Goal: Book appointment/travel/reservation

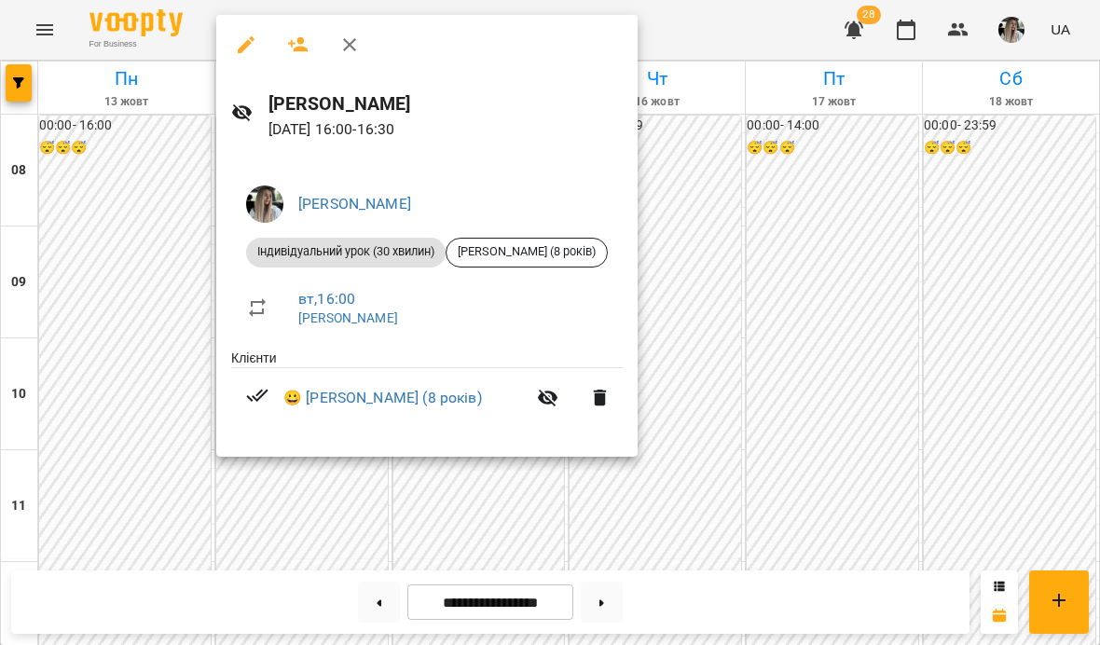
scroll to position [847, 0]
click at [121, 189] on div at bounding box center [550, 322] width 1100 height 645
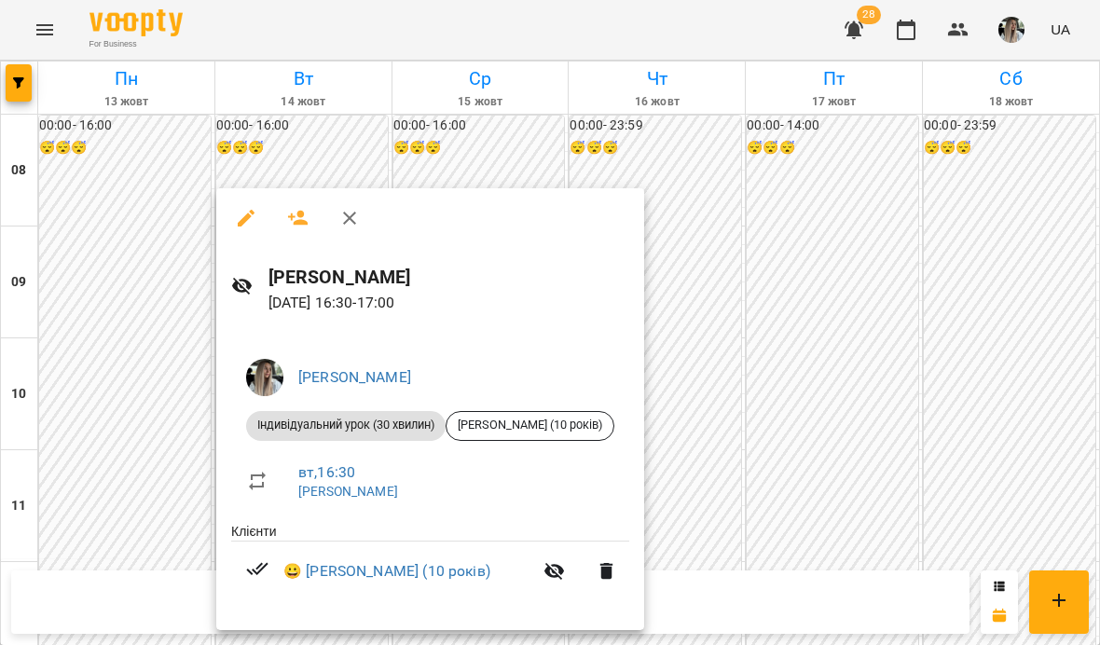
scroll to position [308, 0]
click at [130, 340] on div at bounding box center [550, 322] width 1100 height 645
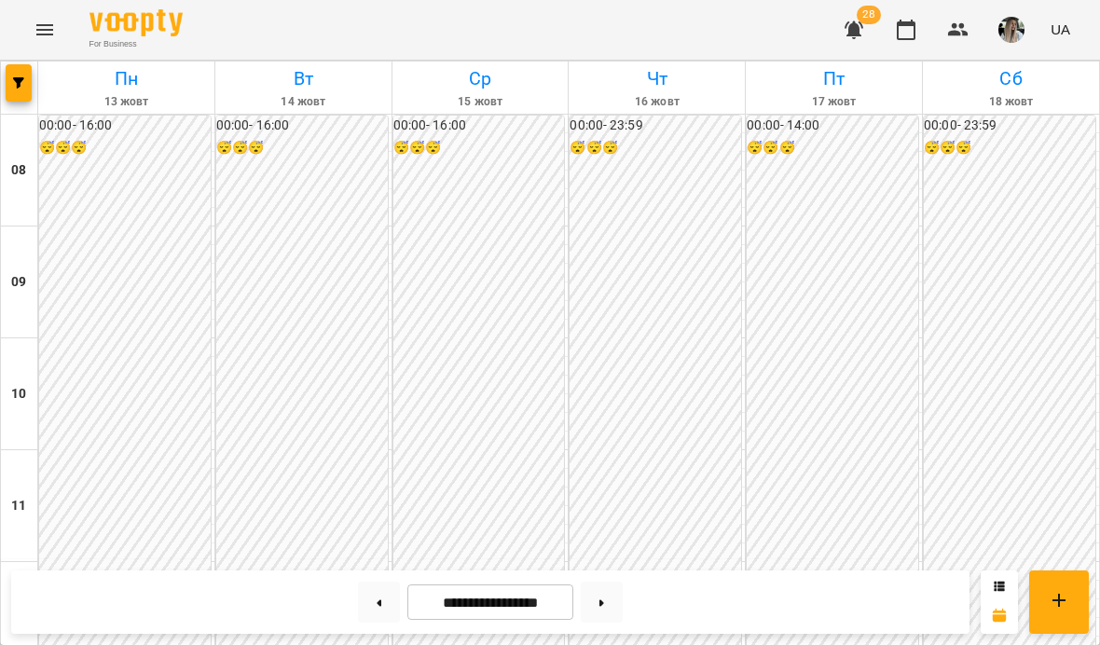
click at [99, 165] on div "00:00 - 16:00 😴😴😴" at bounding box center [125, 562] width 172 height 893
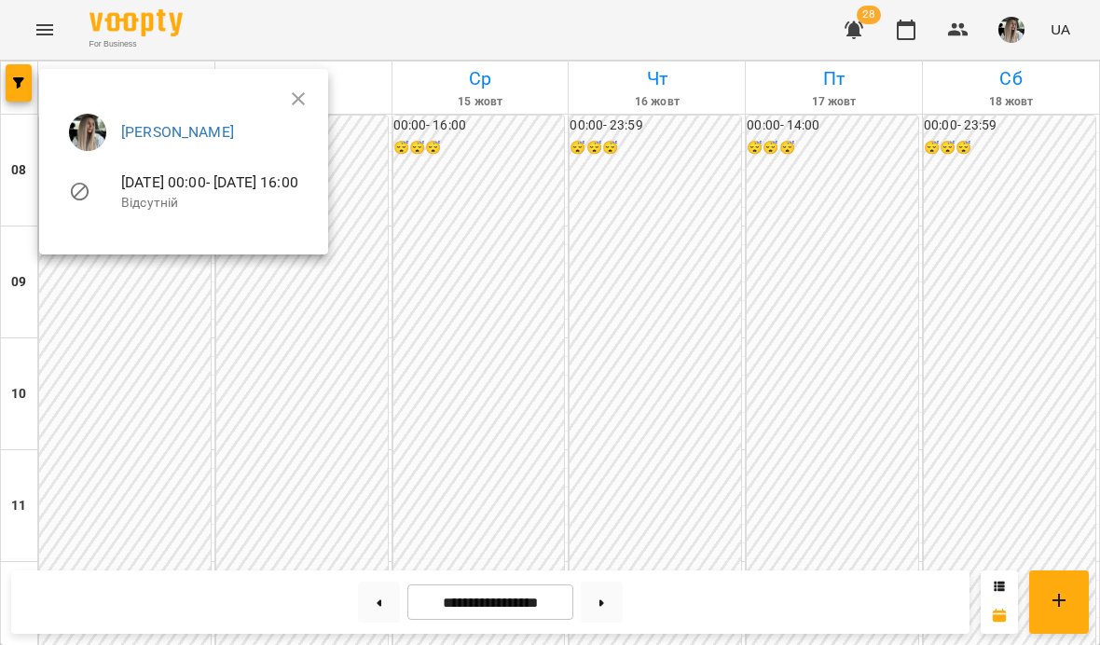
click at [321, 82] on button "button" at bounding box center [298, 98] width 45 height 45
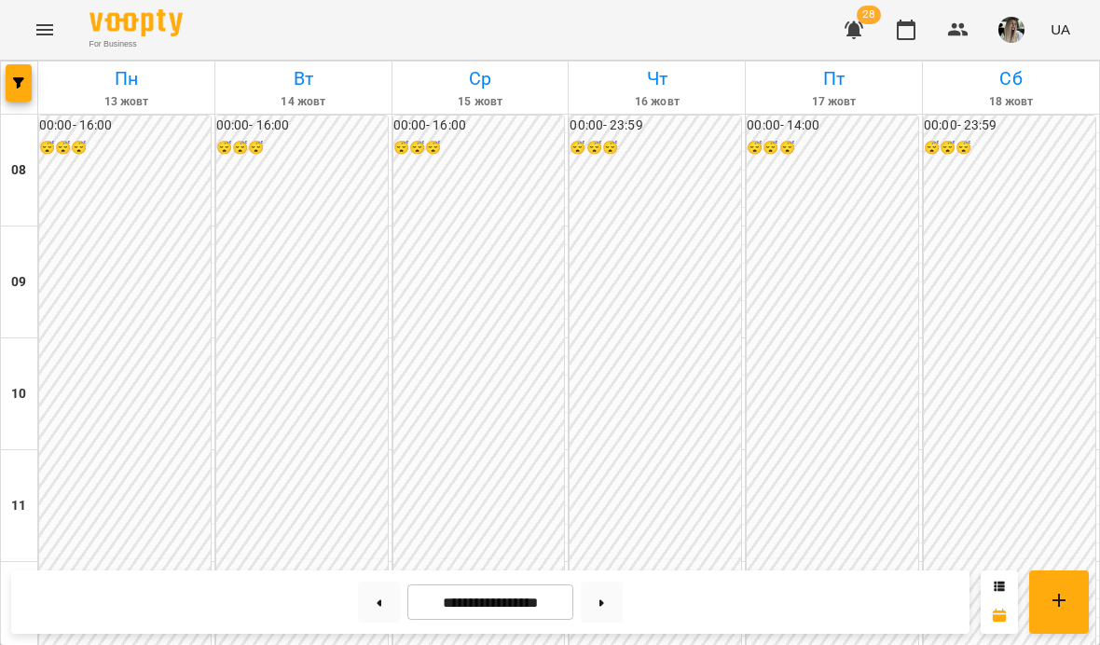
click at [468, 257] on div "00:00 - 16:00 😴😴😴" at bounding box center [479, 562] width 172 height 893
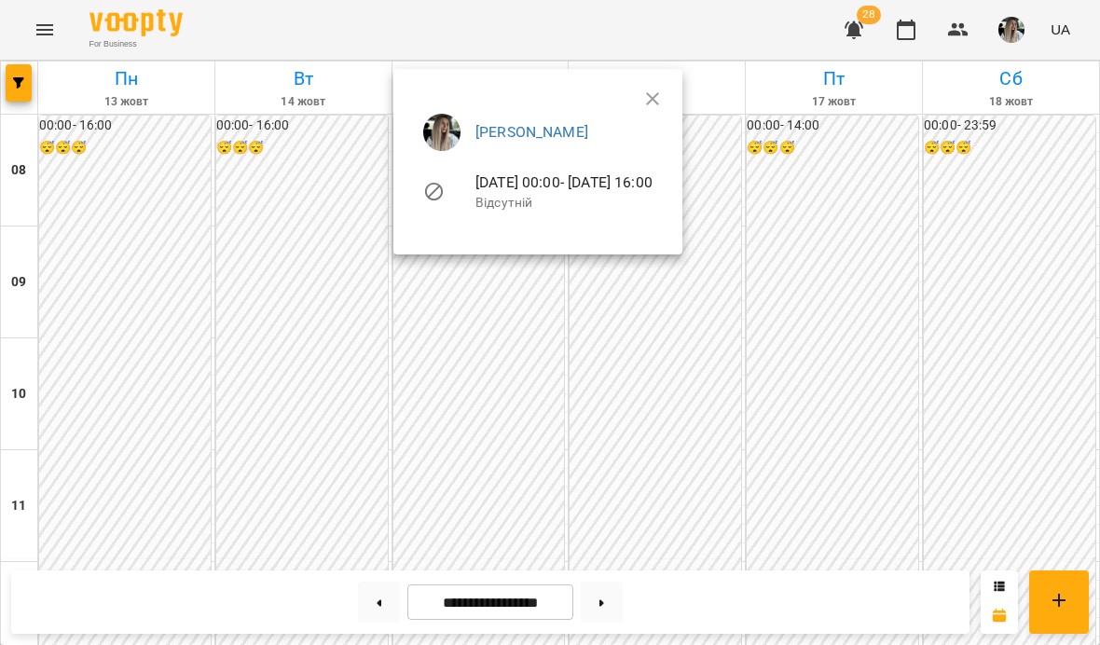
scroll to position [817, 0]
click at [330, 335] on div at bounding box center [550, 322] width 1100 height 645
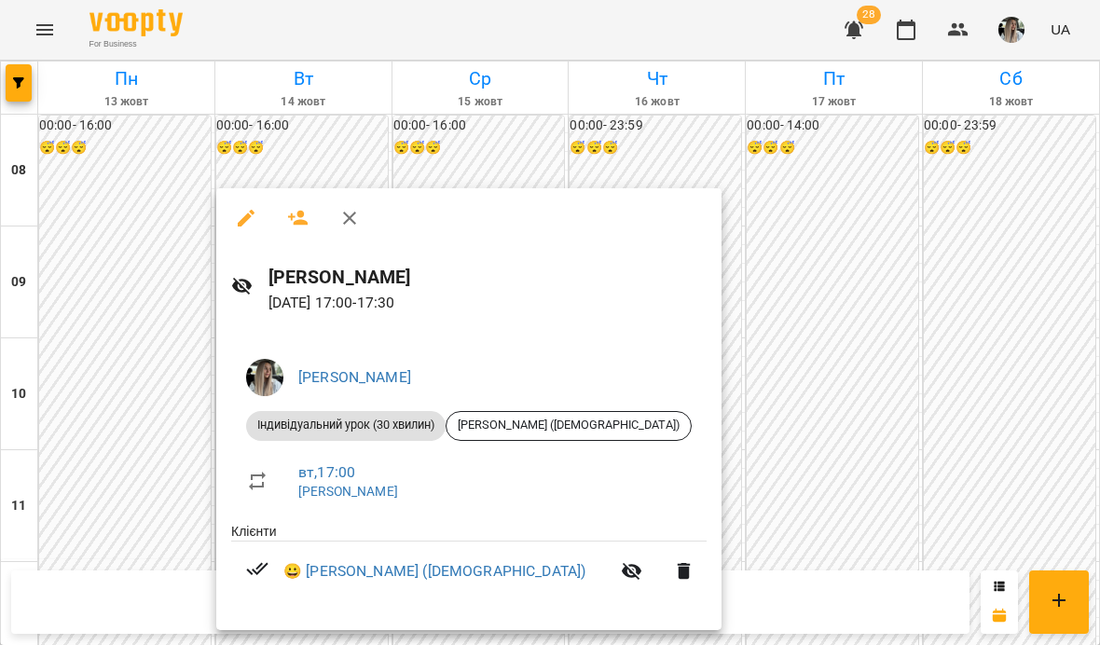
scroll to position [308, 0]
click at [714, 438] on div at bounding box center [550, 322] width 1100 height 645
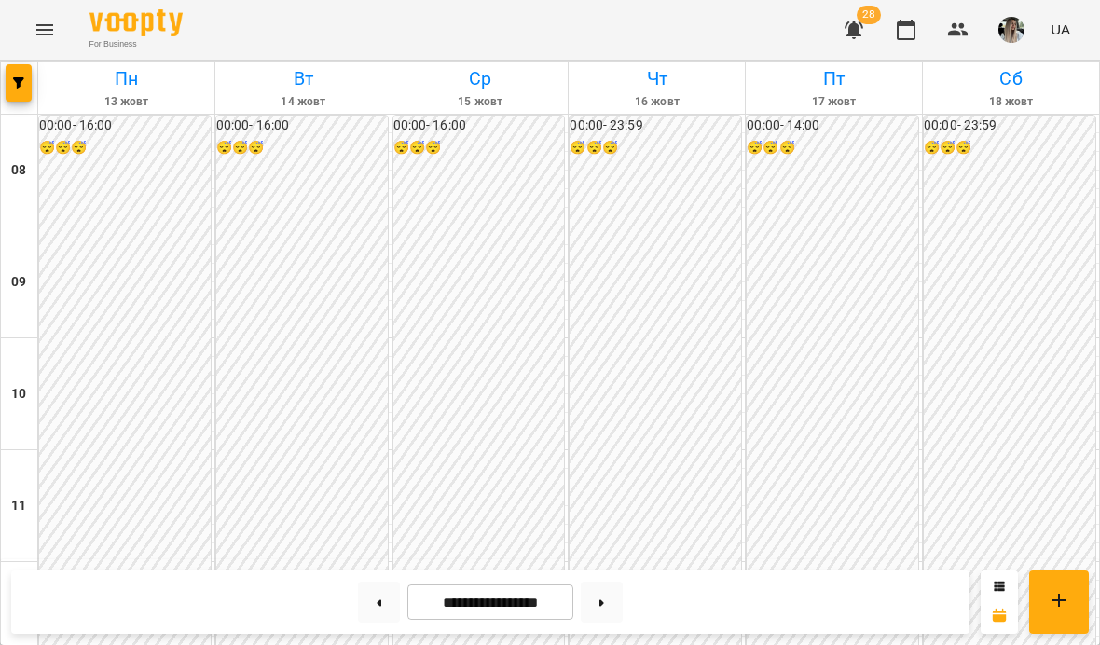
scroll to position [859, 0]
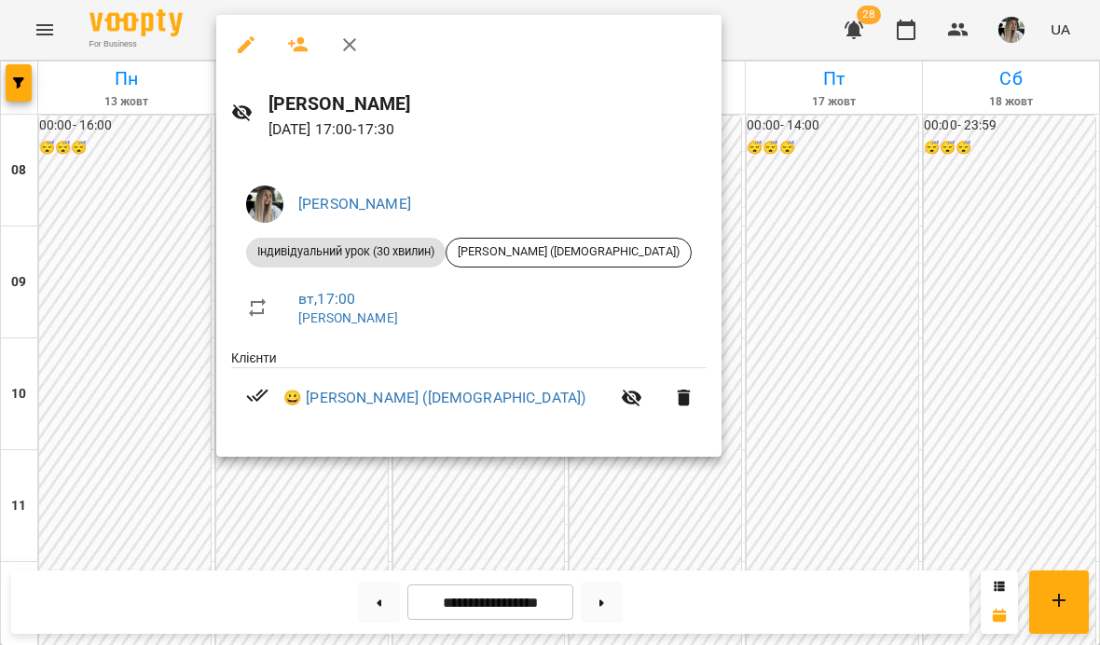
click at [677, 443] on div at bounding box center [550, 322] width 1100 height 645
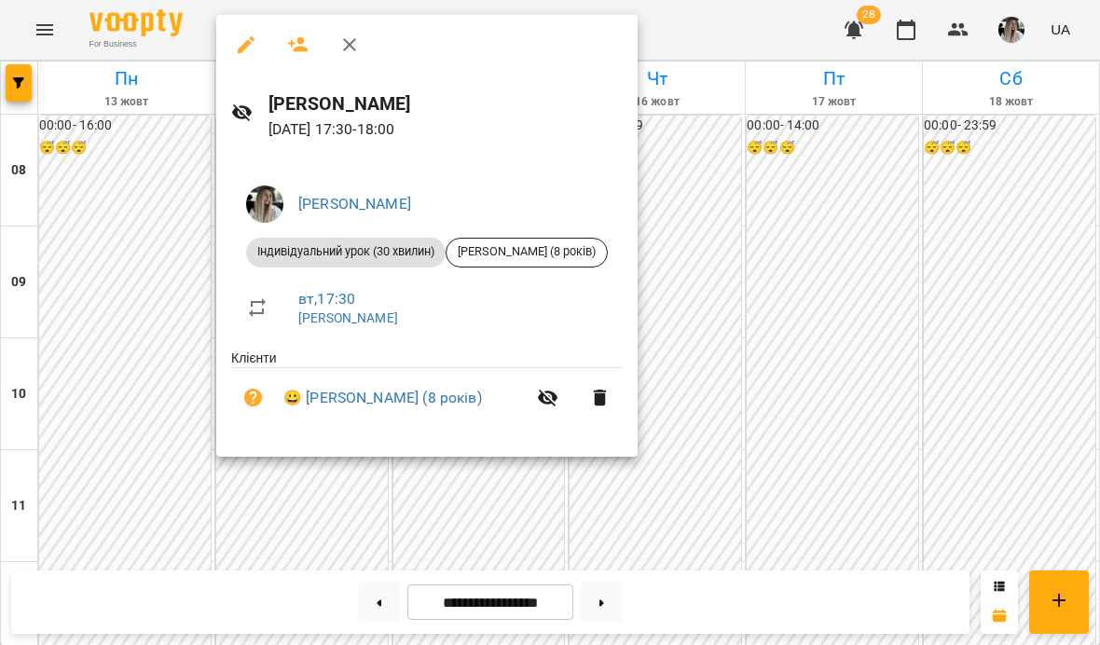
click at [684, 242] on div at bounding box center [550, 322] width 1100 height 645
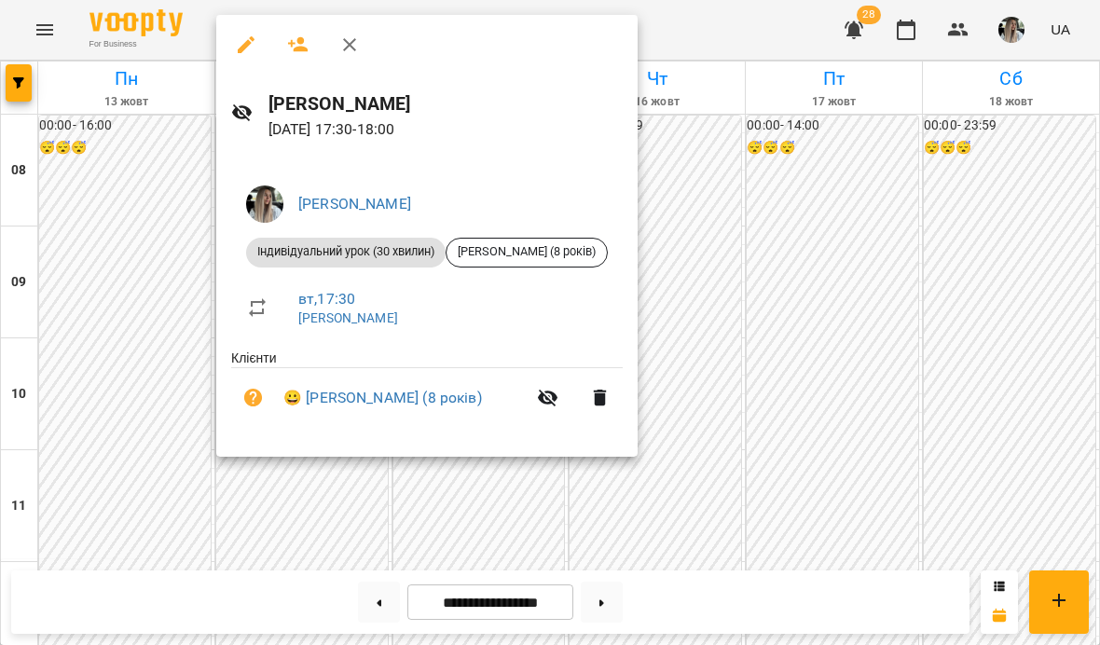
click at [655, 437] on div at bounding box center [550, 322] width 1100 height 645
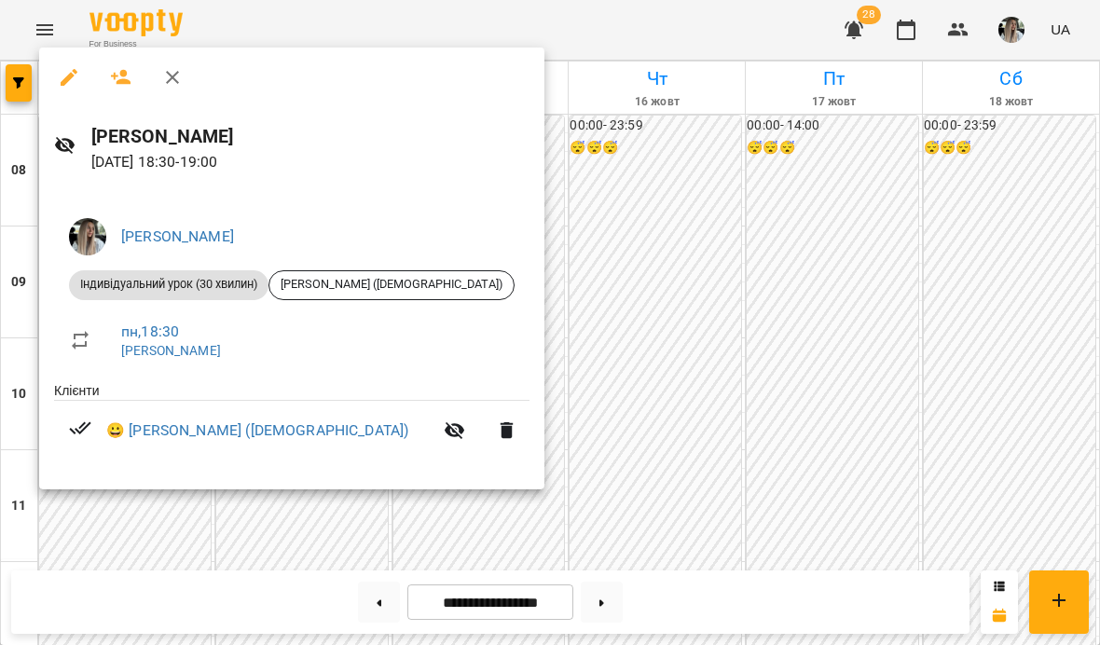
click at [617, 474] on div at bounding box center [550, 322] width 1100 height 645
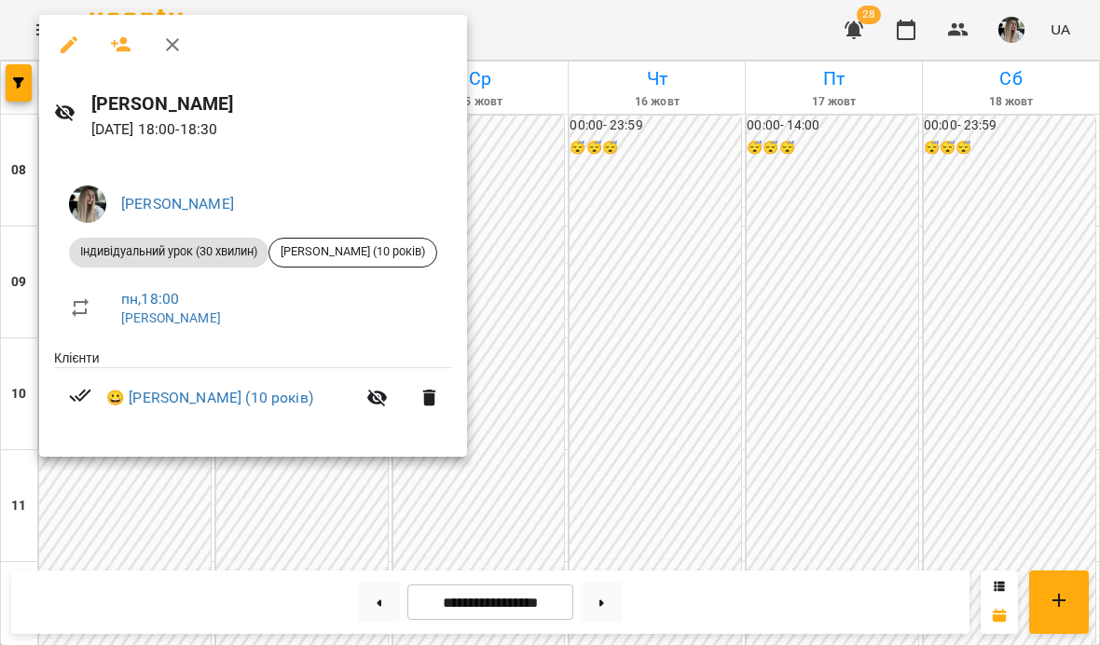
click at [506, 521] on div at bounding box center [550, 322] width 1100 height 645
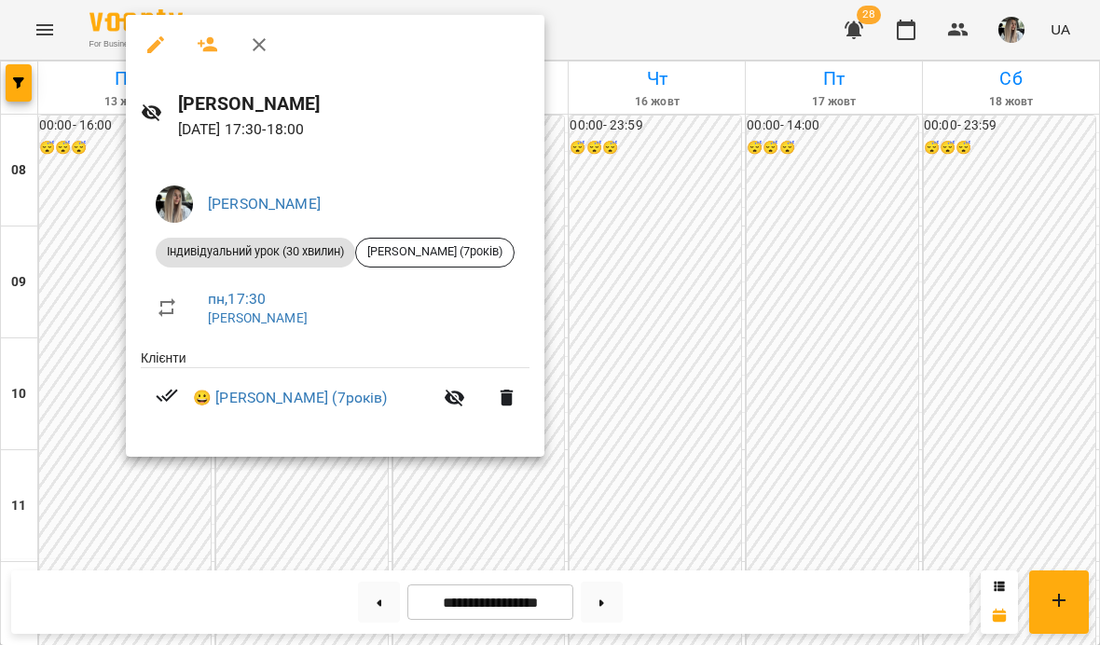
click at [74, 348] on div at bounding box center [550, 322] width 1100 height 645
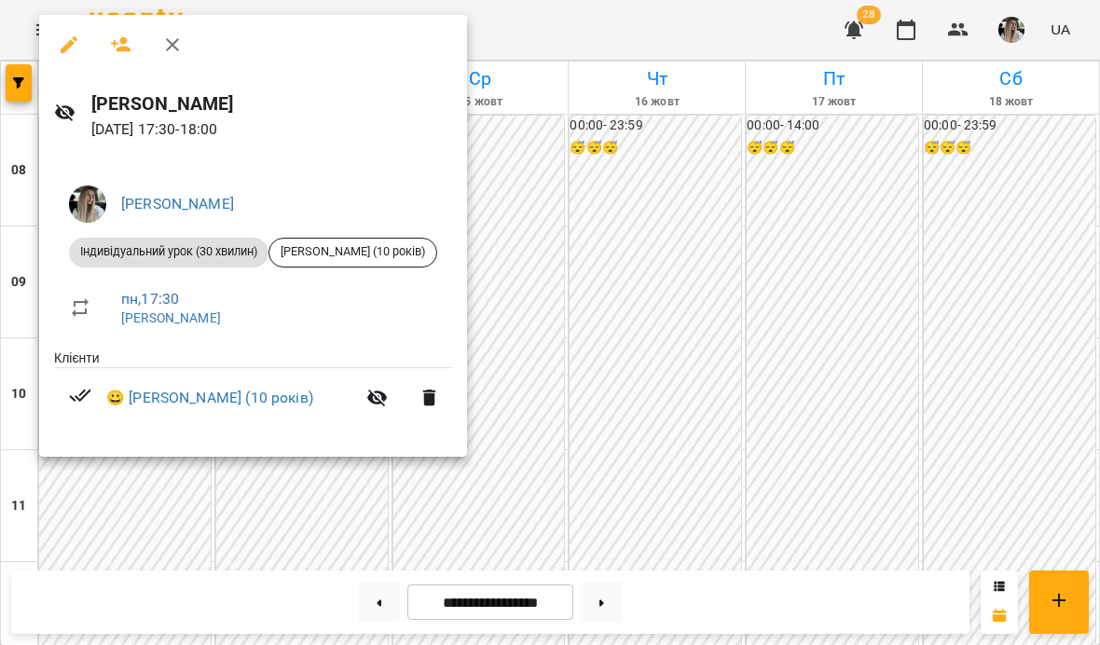
click at [89, 337] on li "пн , 17:30 [PERSON_NAME]" at bounding box center [253, 308] width 398 height 66
click at [509, 518] on div at bounding box center [550, 322] width 1100 height 645
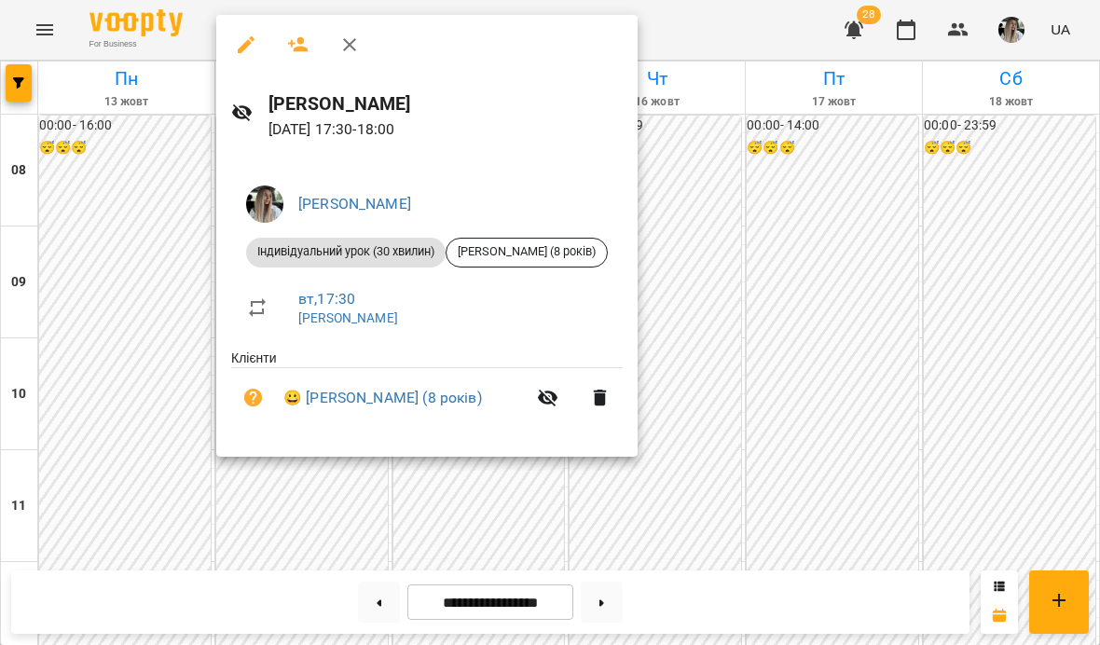
click at [712, 110] on div at bounding box center [550, 322] width 1100 height 645
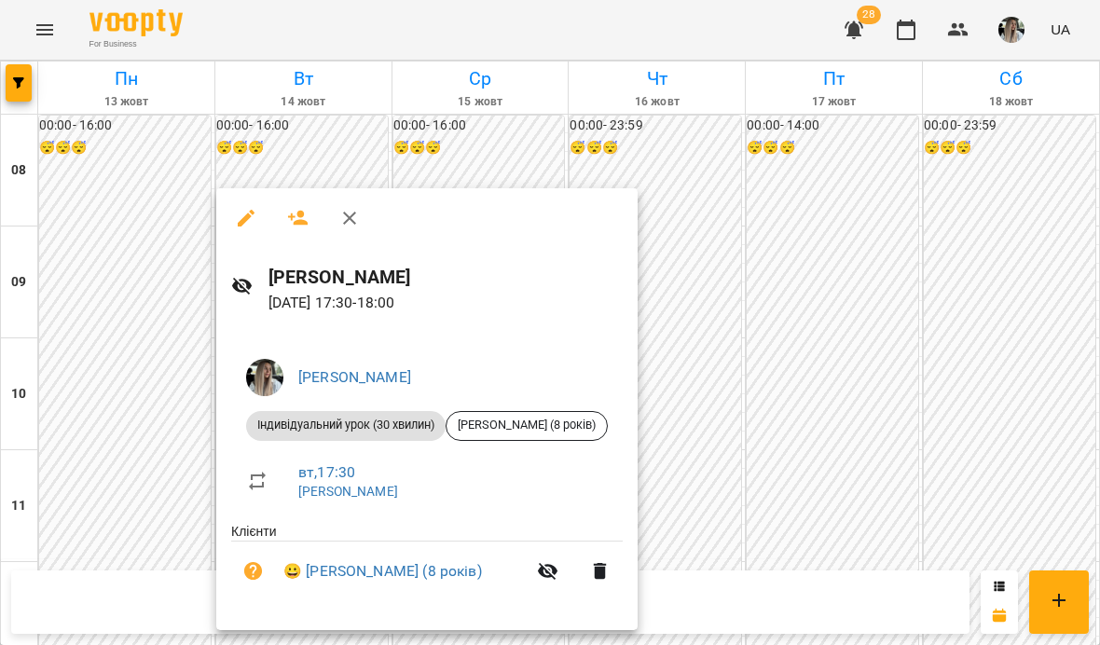
scroll to position [308, 0]
click at [732, 294] on div at bounding box center [550, 322] width 1100 height 645
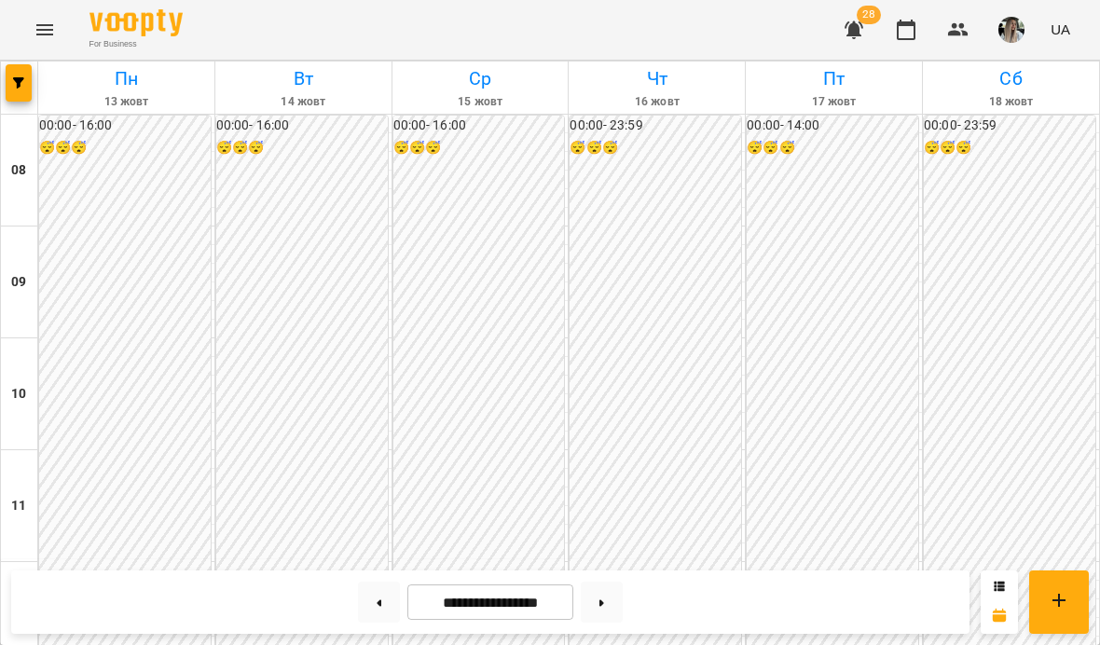
scroll to position [933, 0]
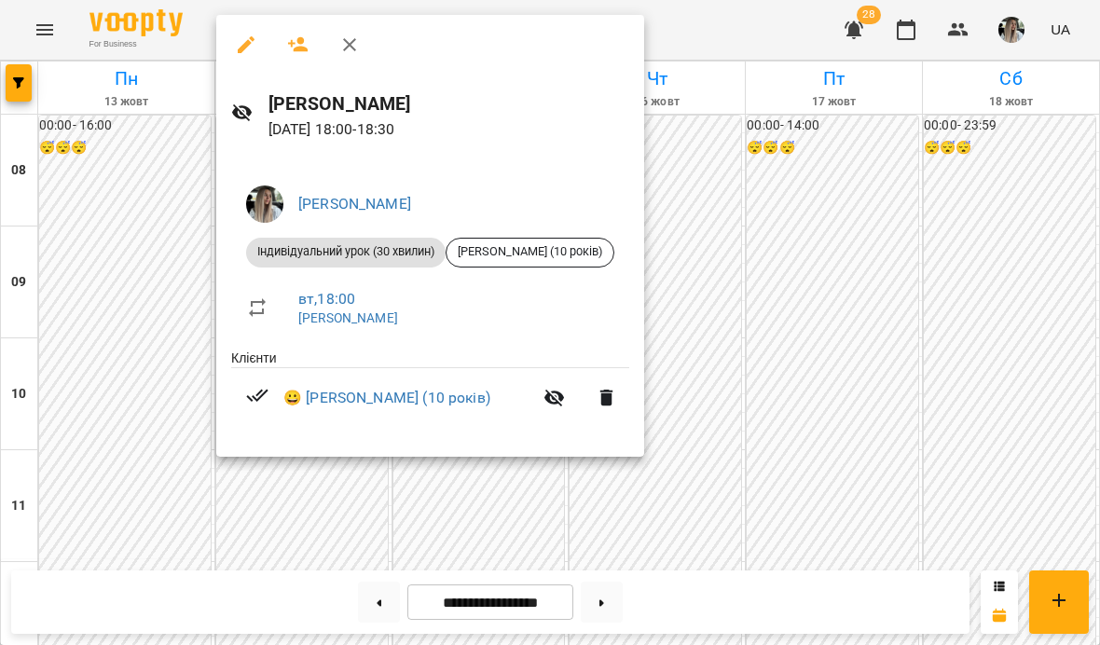
click at [715, 280] on div at bounding box center [550, 322] width 1100 height 645
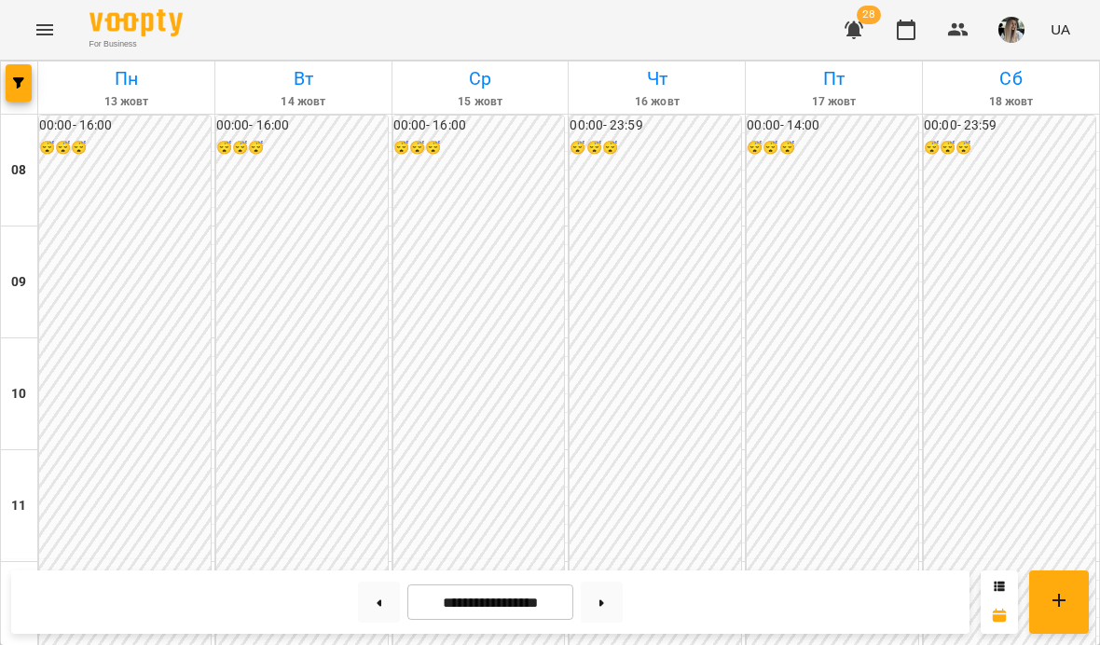
scroll to position [308, 0]
click at [548, 311] on div "00:00 - 16:00 😴😴😴" at bounding box center [479, 562] width 172 height 893
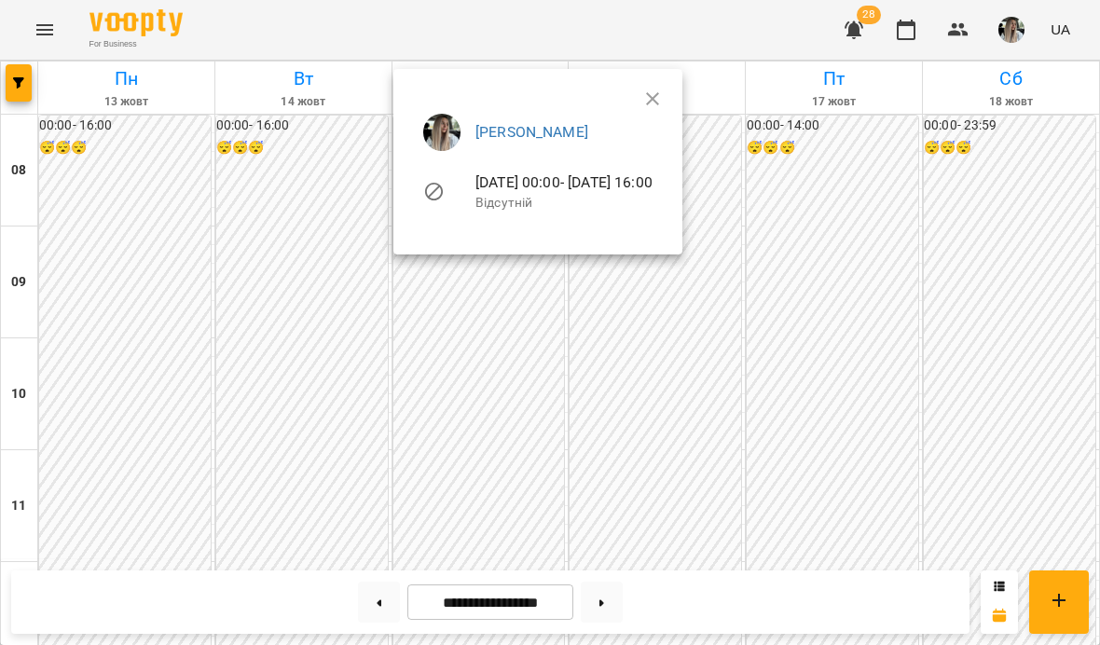
click at [664, 88] on icon "button" at bounding box center [652, 99] width 22 height 22
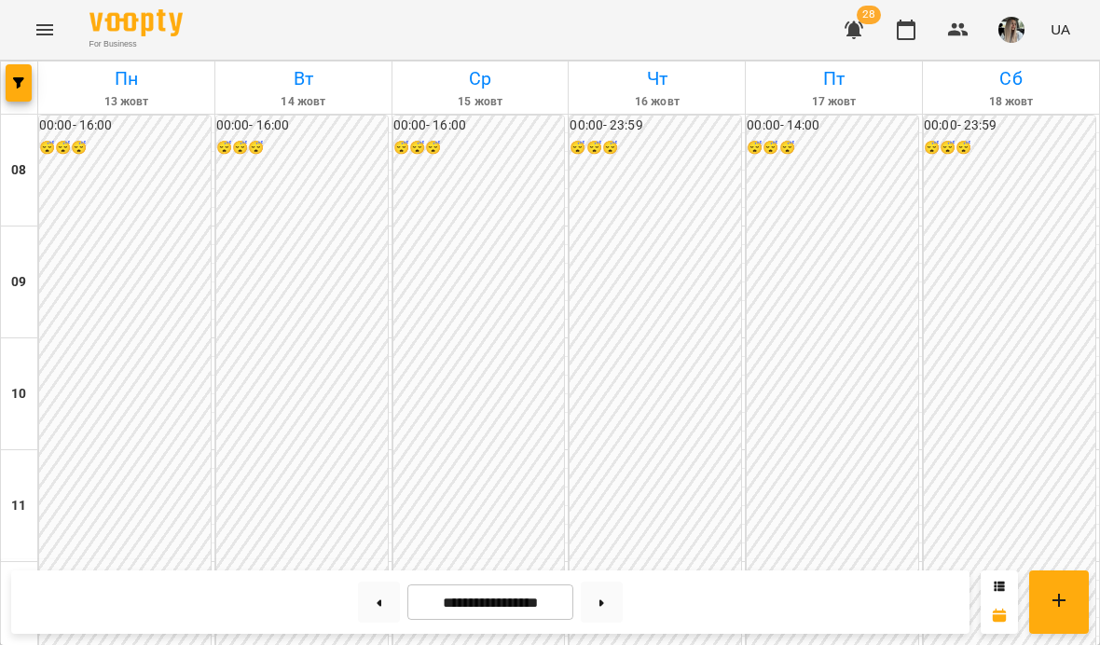
scroll to position [950, 0]
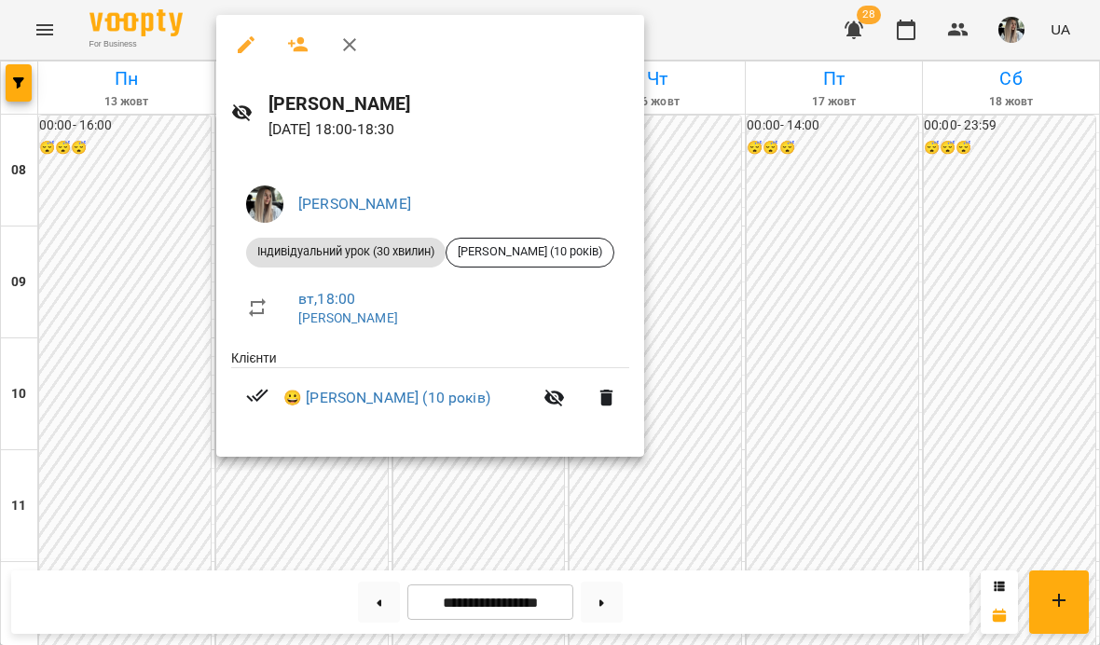
click at [731, 82] on div at bounding box center [550, 322] width 1100 height 645
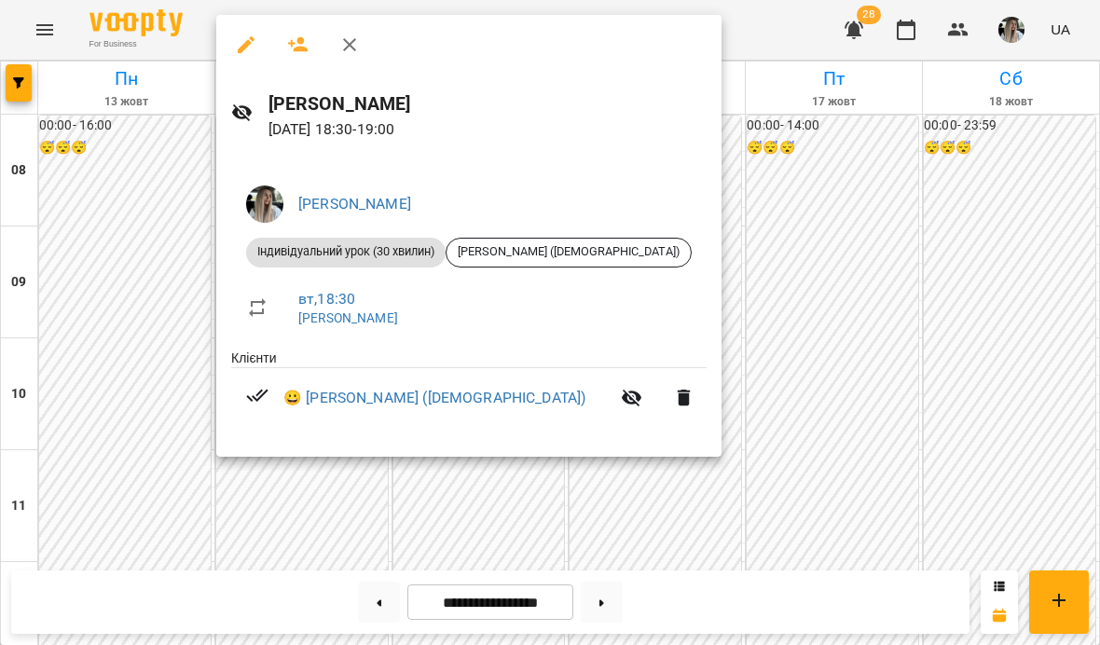
click at [706, 234] on div at bounding box center [550, 322] width 1100 height 645
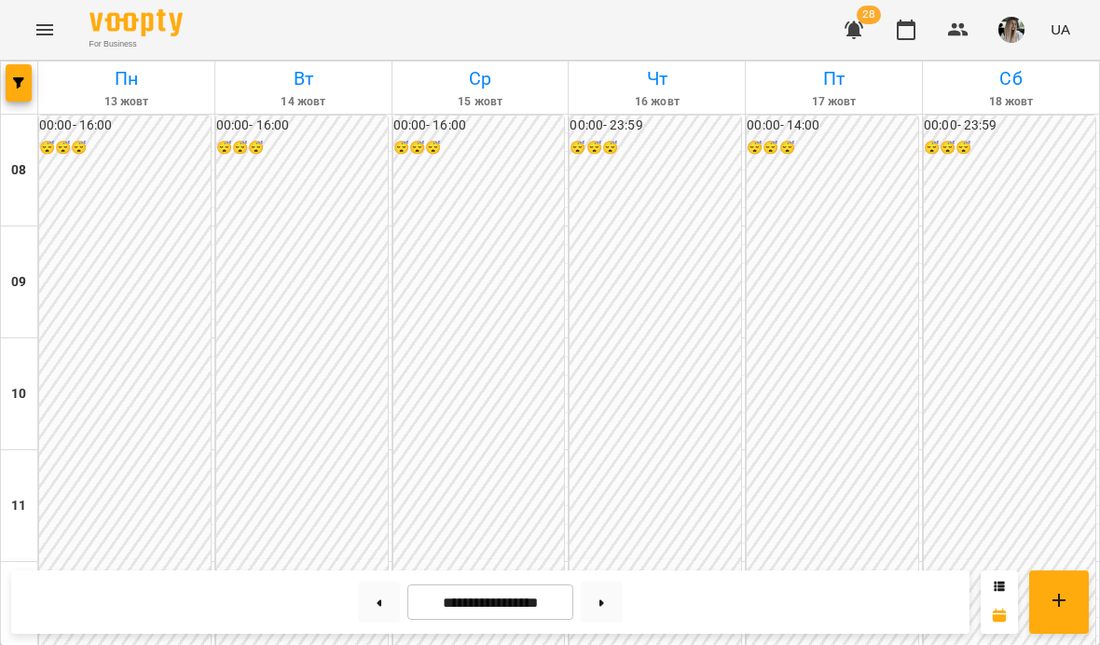
scroll to position [852, 0]
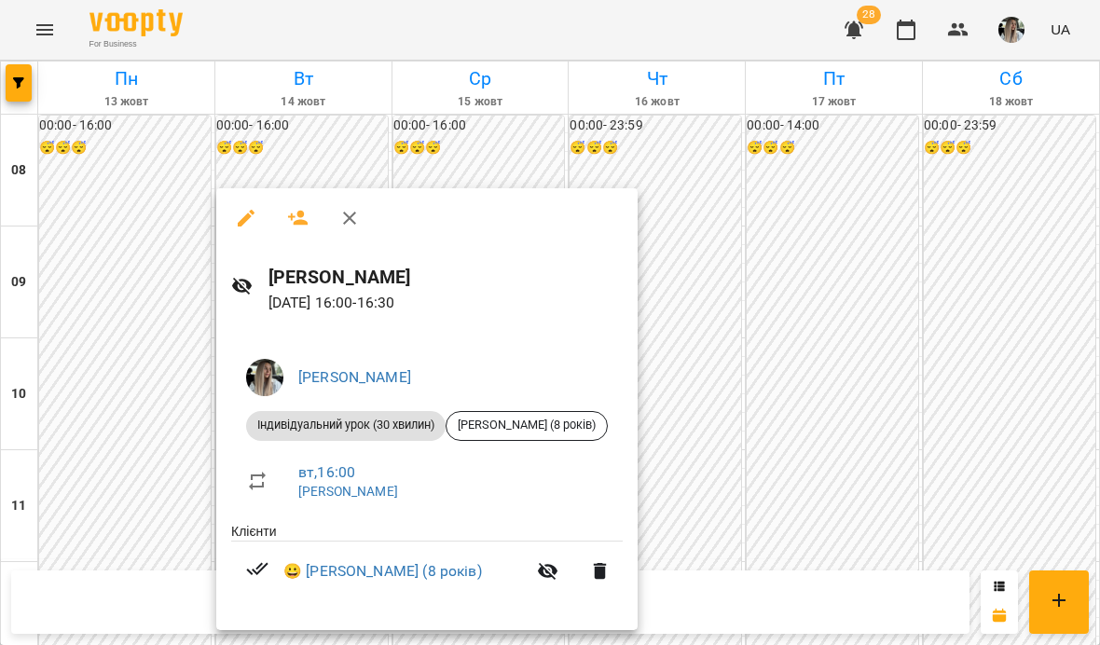
scroll to position [308, 0]
click at [766, 274] on div at bounding box center [550, 322] width 1100 height 645
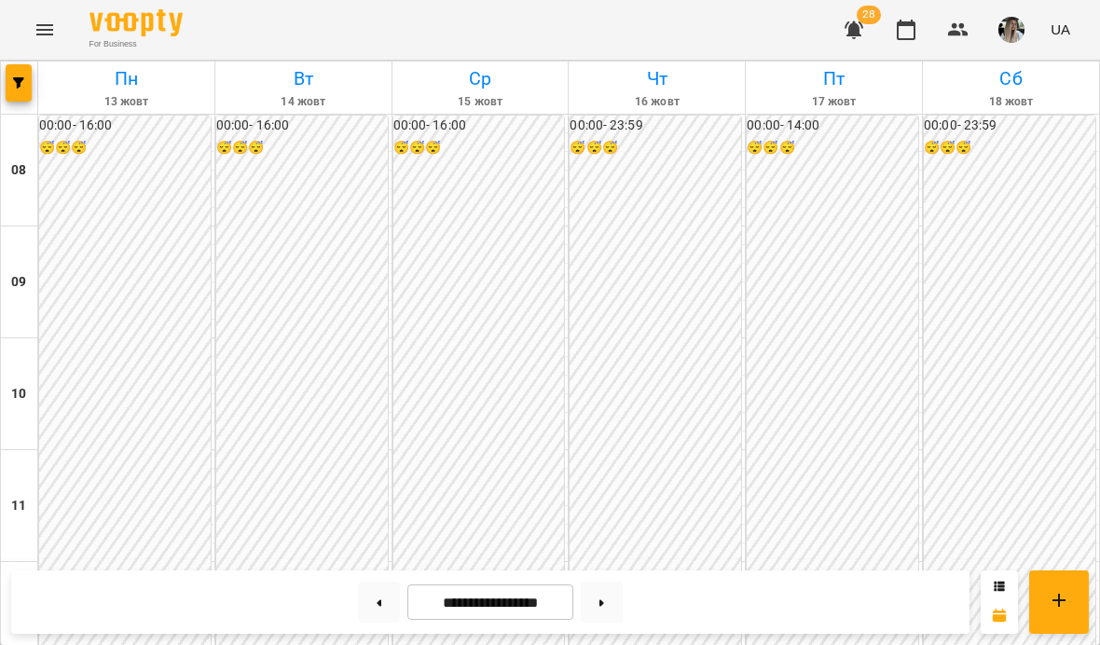
click at [453, 163] on div "00:00 - 16:00 😴😴😴" at bounding box center [479, 562] width 172 height 893
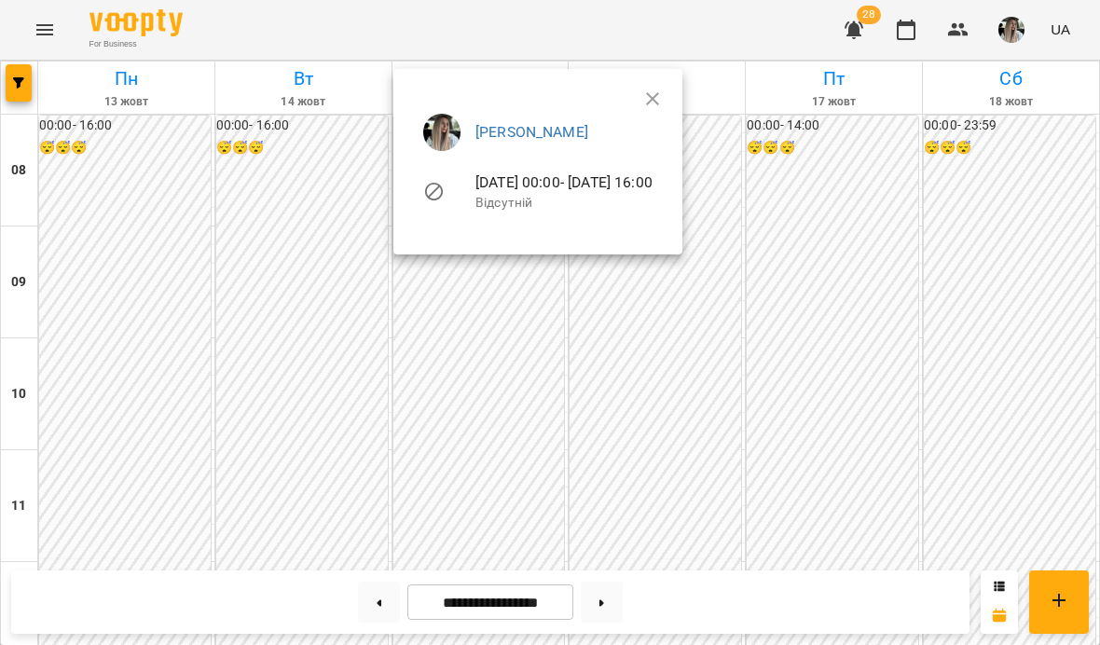
click at [668, 112] on li "[PERSON_NAME]" at bounding box center [537, 132] width 259 height 52
click at [664, 98] on icon "button" at bounding box center [652, 99] width 22 height 22
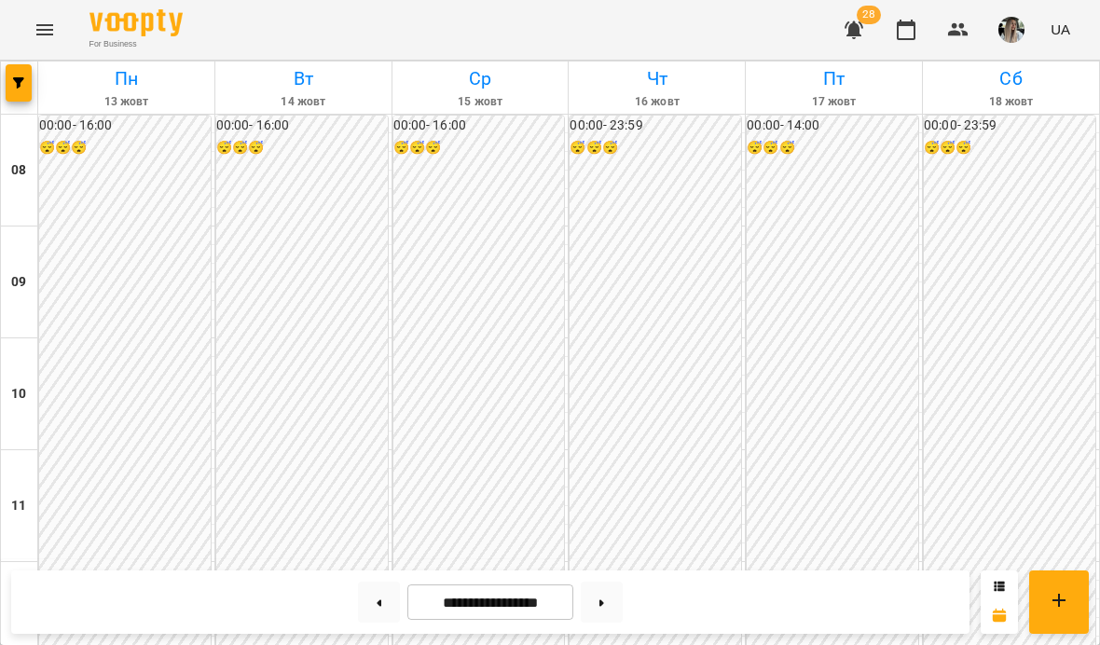
scroll to position [829, 0]
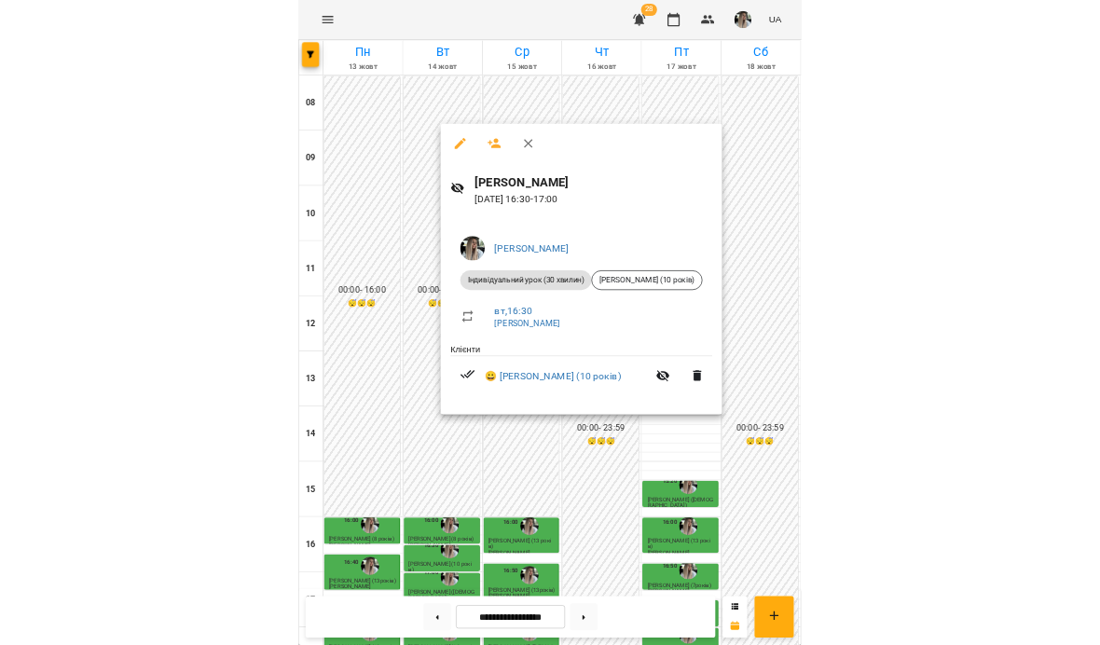
scroll to position [308, 0]
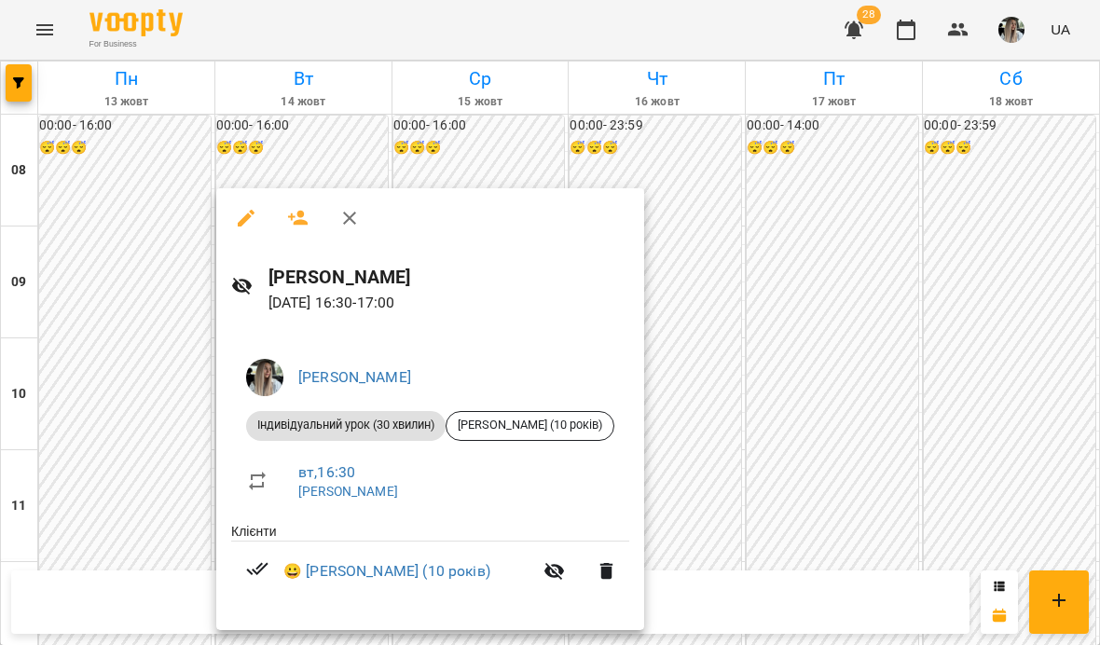
click at [394, 142] on div at bounding box center [550, 322] width 1100 height 645
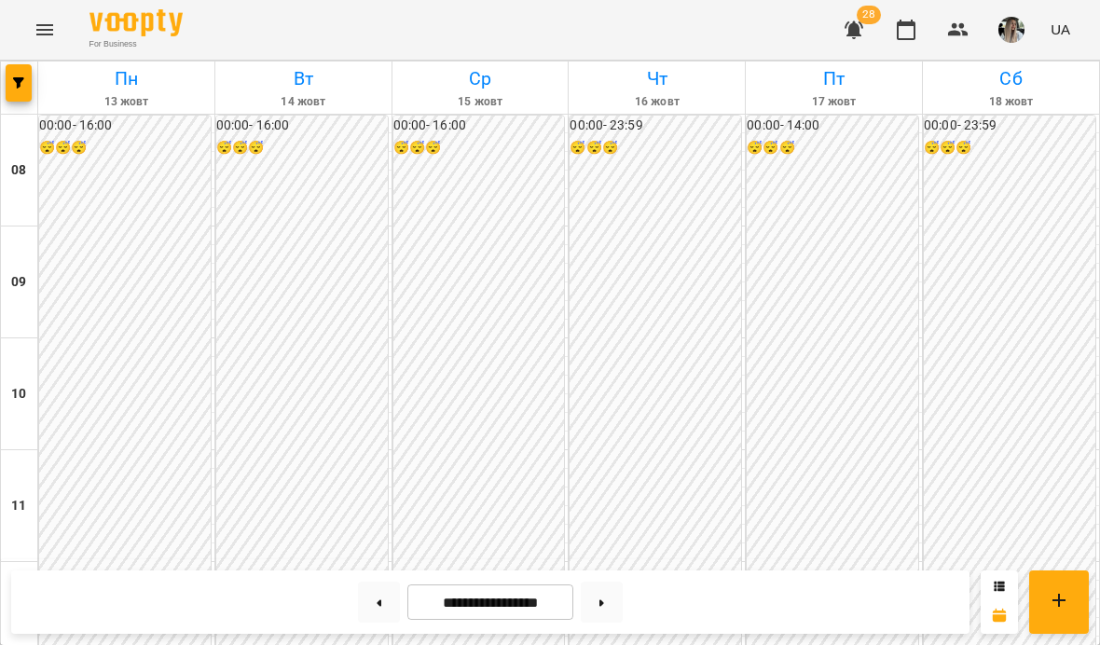
click at [430, 131] on div "00:00 - 16:00 😴😴😴" at bounding box center [479, 562] width 172 height 893
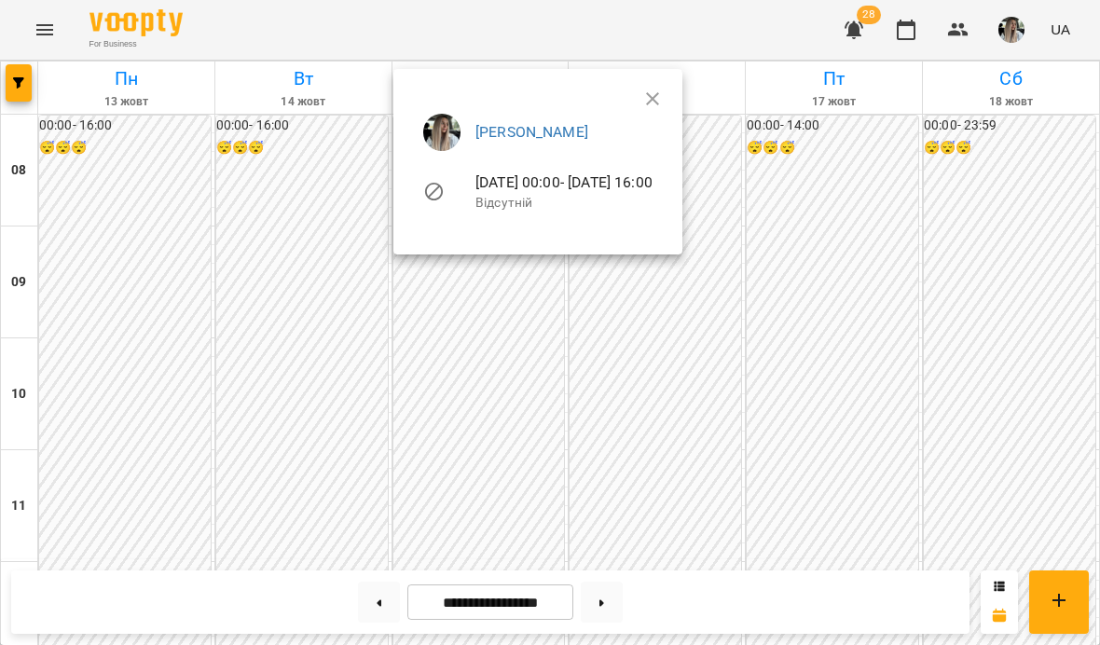
click at [399, 161] on div "[PERSON_NAME] [DATE] 00:00 - [DATE] 16:00 Відсутній" at bounding box center [537, 169] width 289 height 171
click at [1044, 321] on div at bounding box center [550, 322] width 1100 height 645
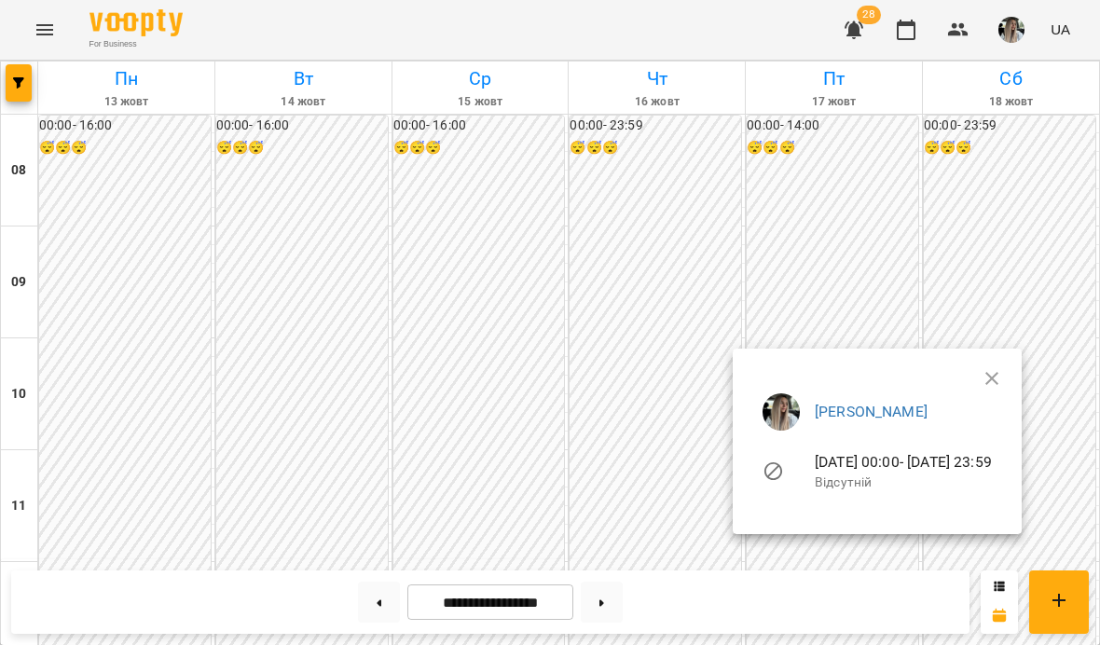
click at [1003, 378] on icon "button" at bounding box center [992, 378] width 22 height 22
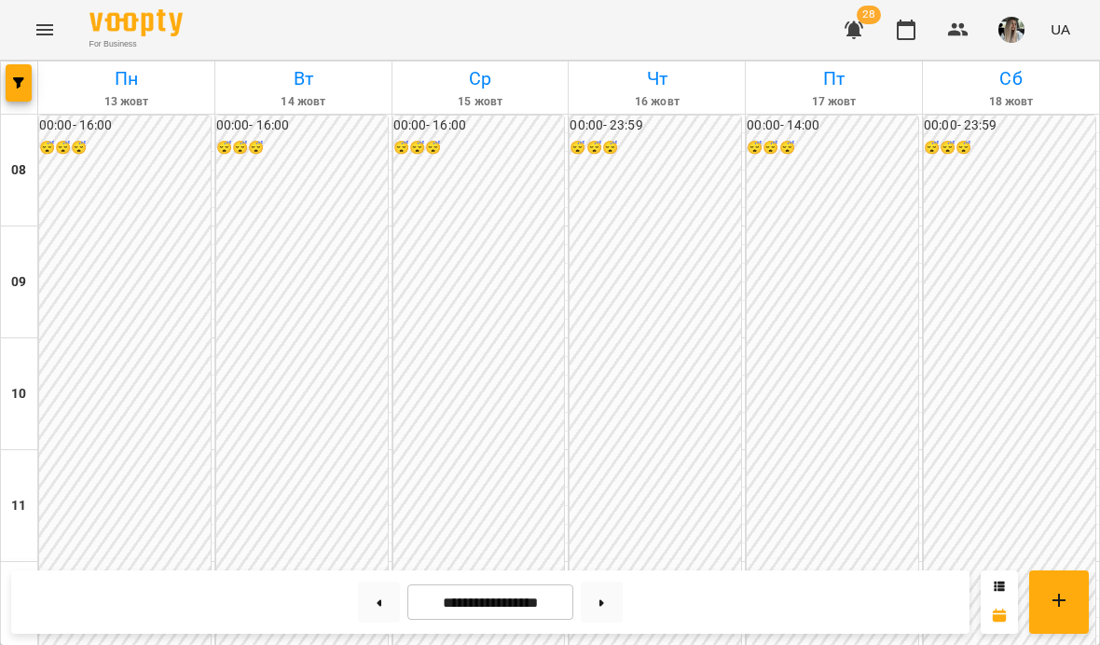
scroll to position [781, 0]
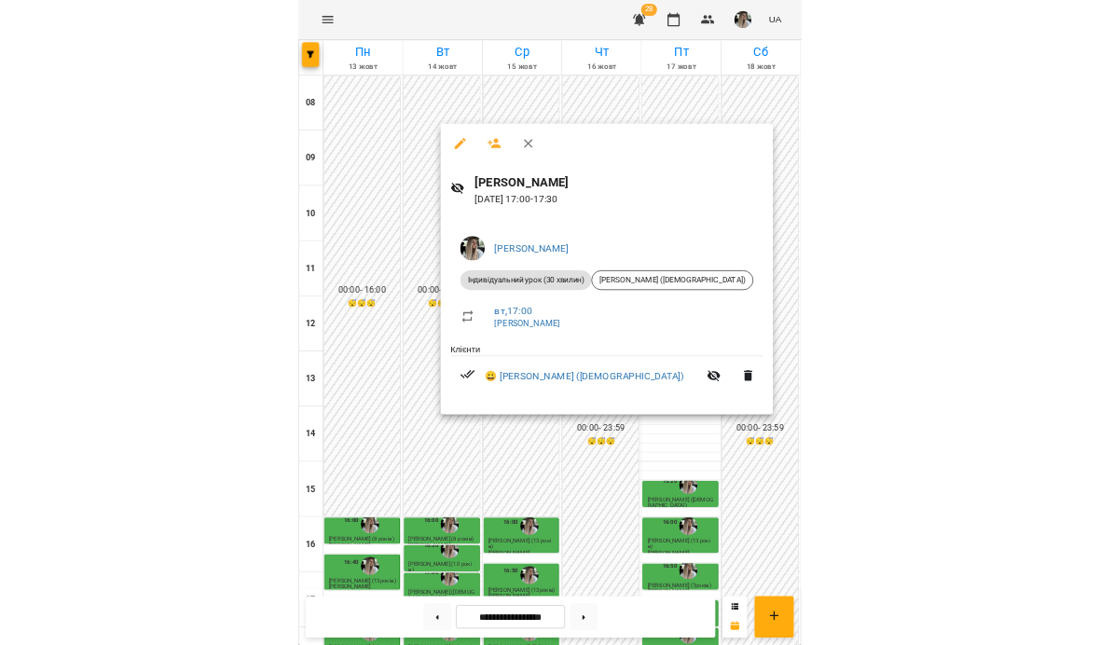
scroll to position [308, 0]
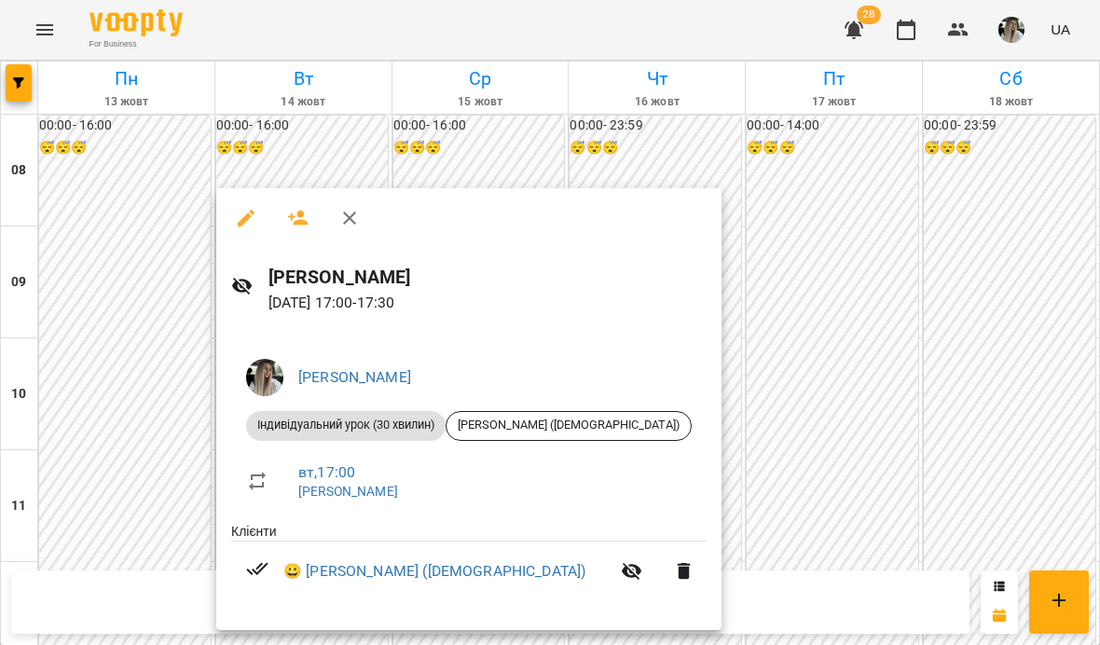
click at [765, 328] on div at bounding box center [550, 322] width 1100 height 645
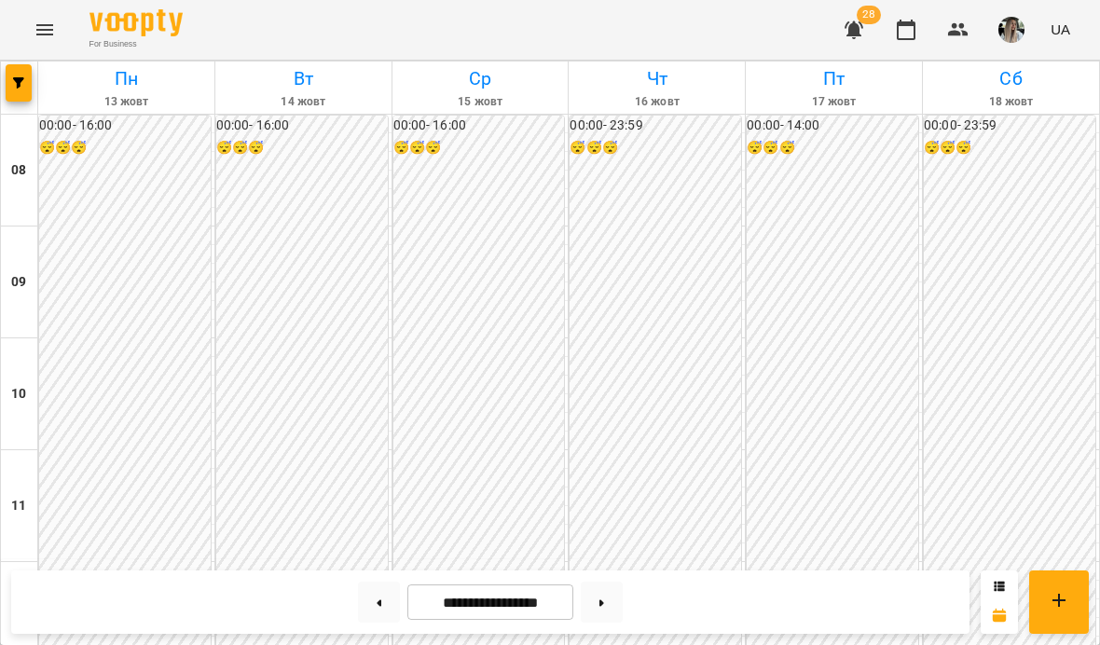
scroll to position [843, 0]
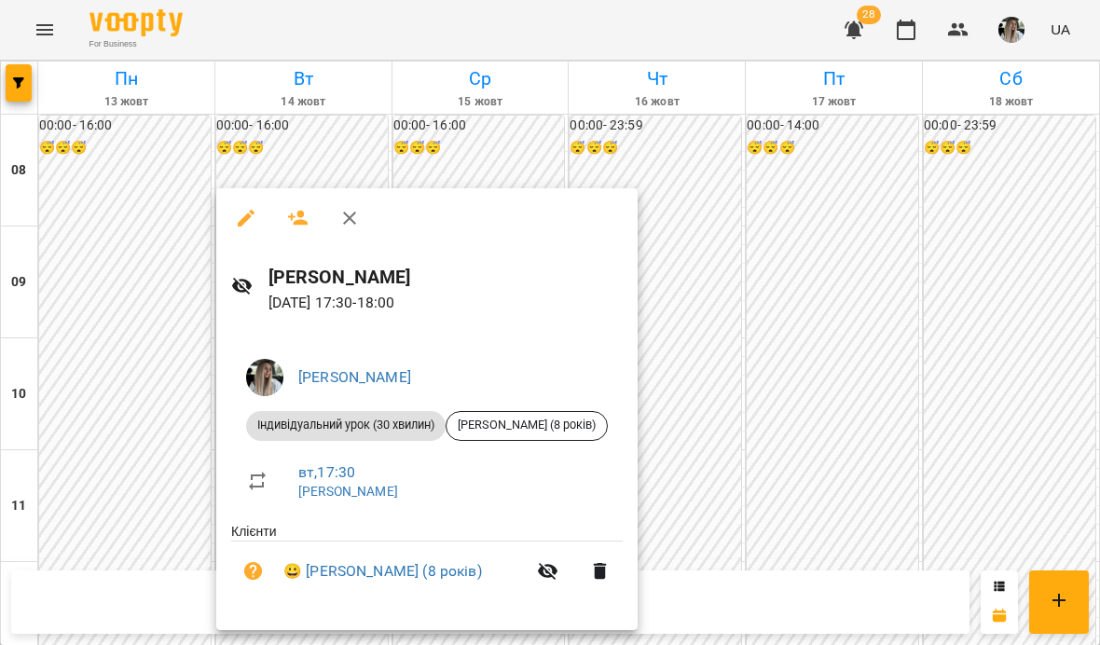
scroll to position [308, 0]
click at [683, 155] on div at bounding box center [550, 322] width 1100 height 645
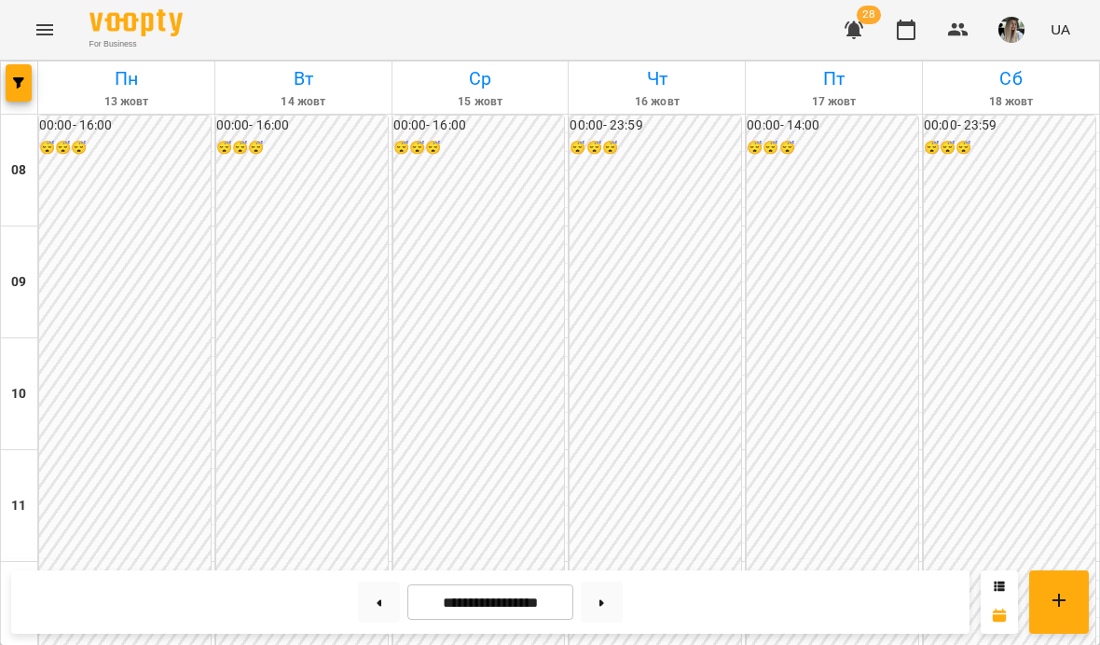
scroll to position [913, 0]
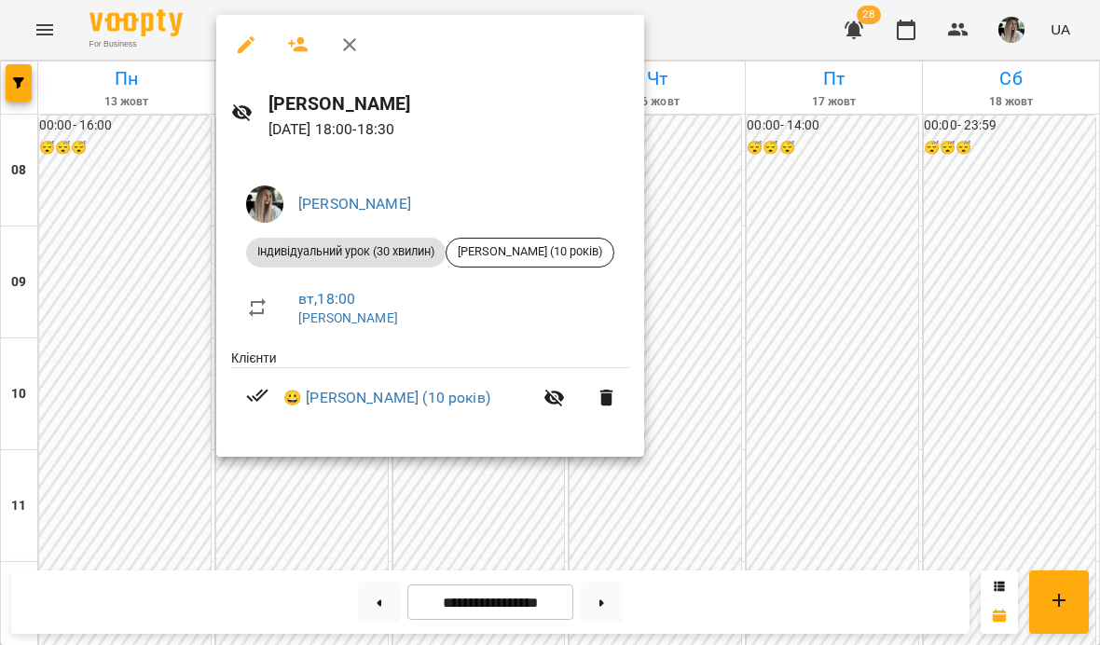
click at [353, 43] on icon "button" at bounding box center [349, 45] width 22 height 22
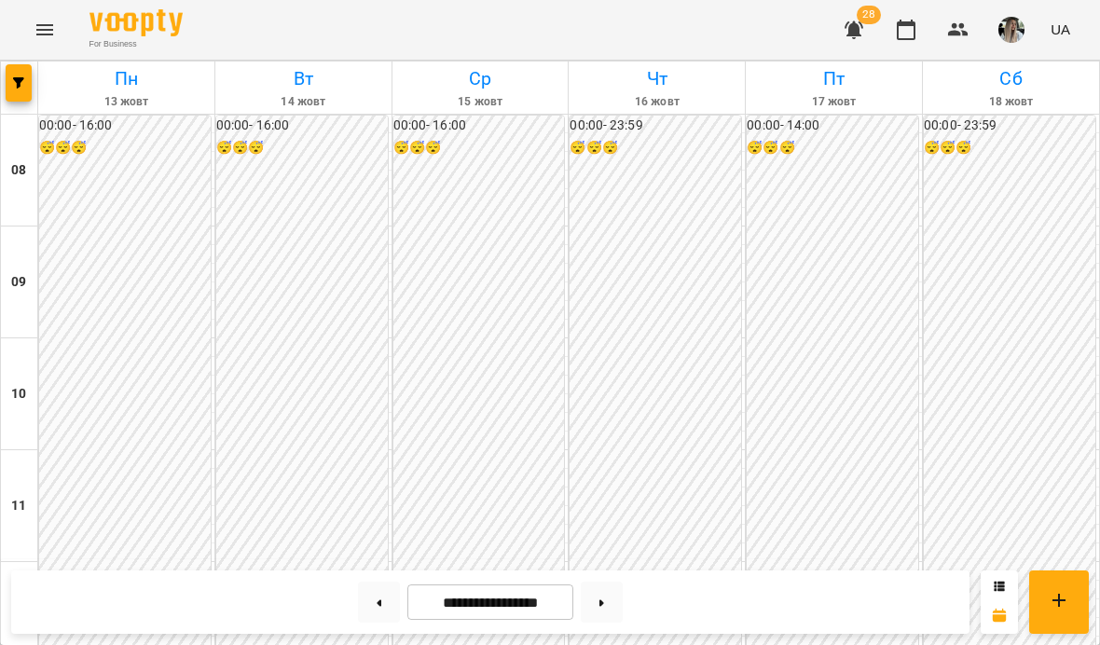
scroll to position [308, 0]
click at [758, 181] on div "00:00 - 14:00 😴😴😴" at bounding box center [833, 450] width 172 height 669
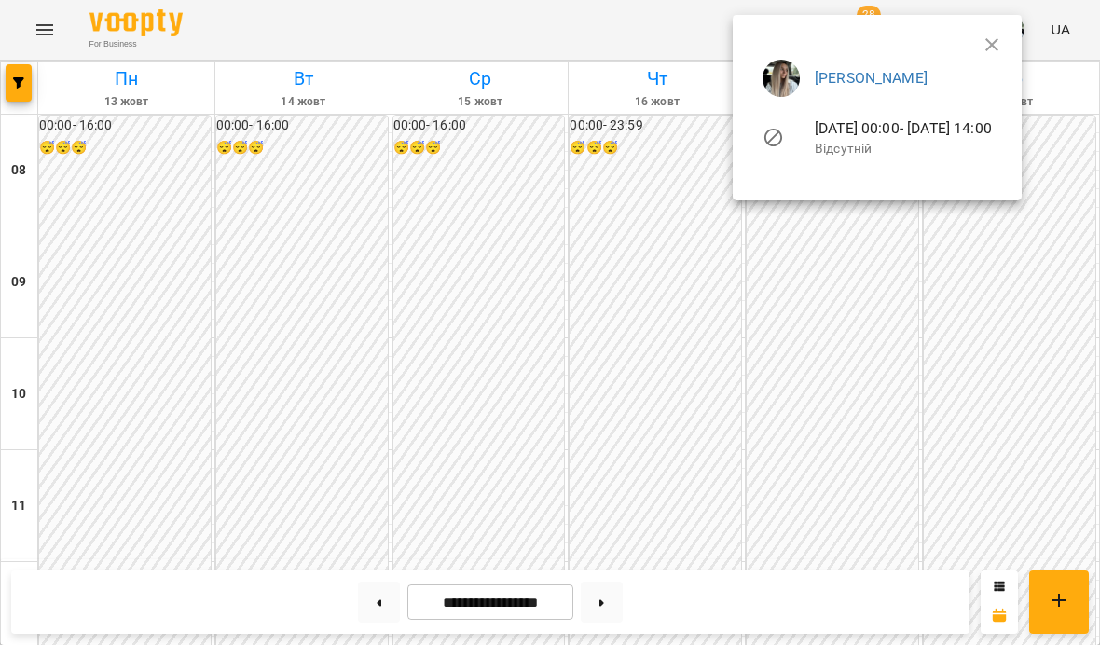
click at [1014, 42] on button "button" at bounding box center [992, 44] width 45 height 45
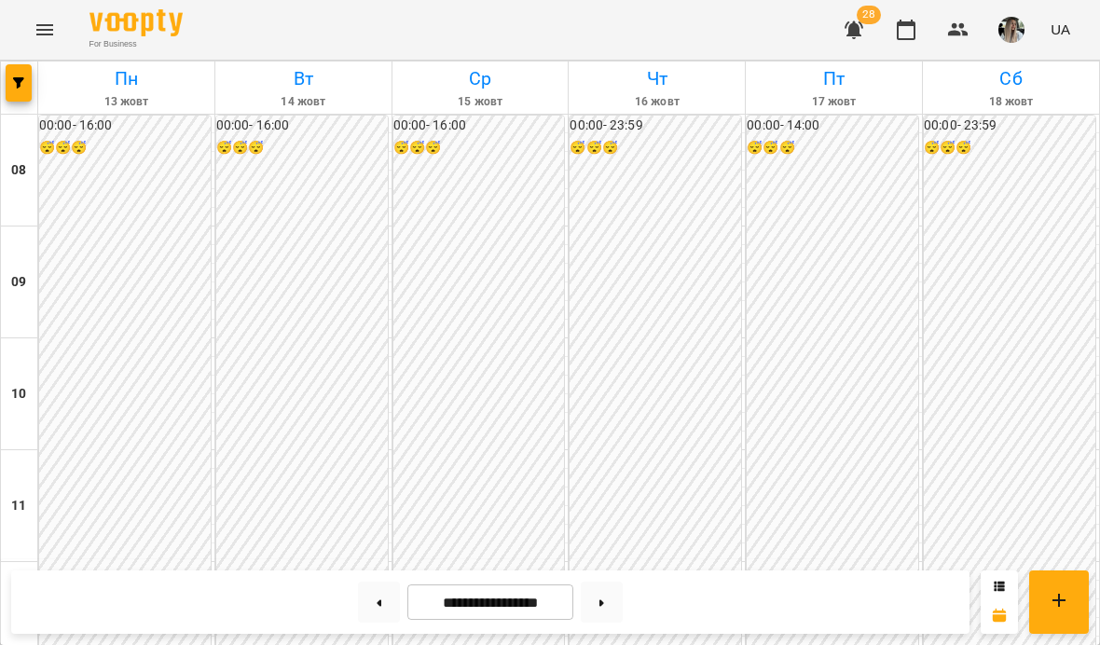
scroll to position [902, 0]
